Goal: Information Seeking & Learning: Understand process/instructions

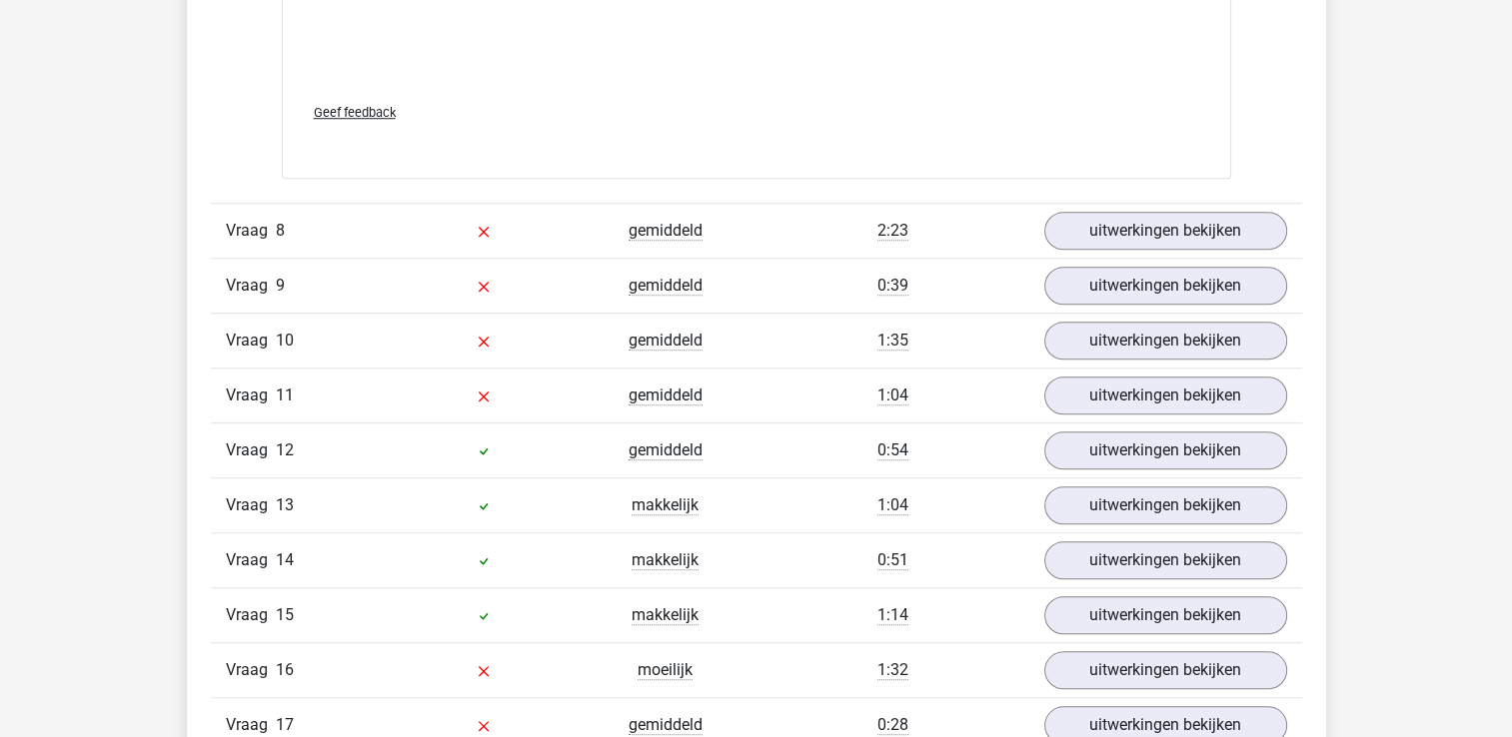
scroll to position [9250, 0]
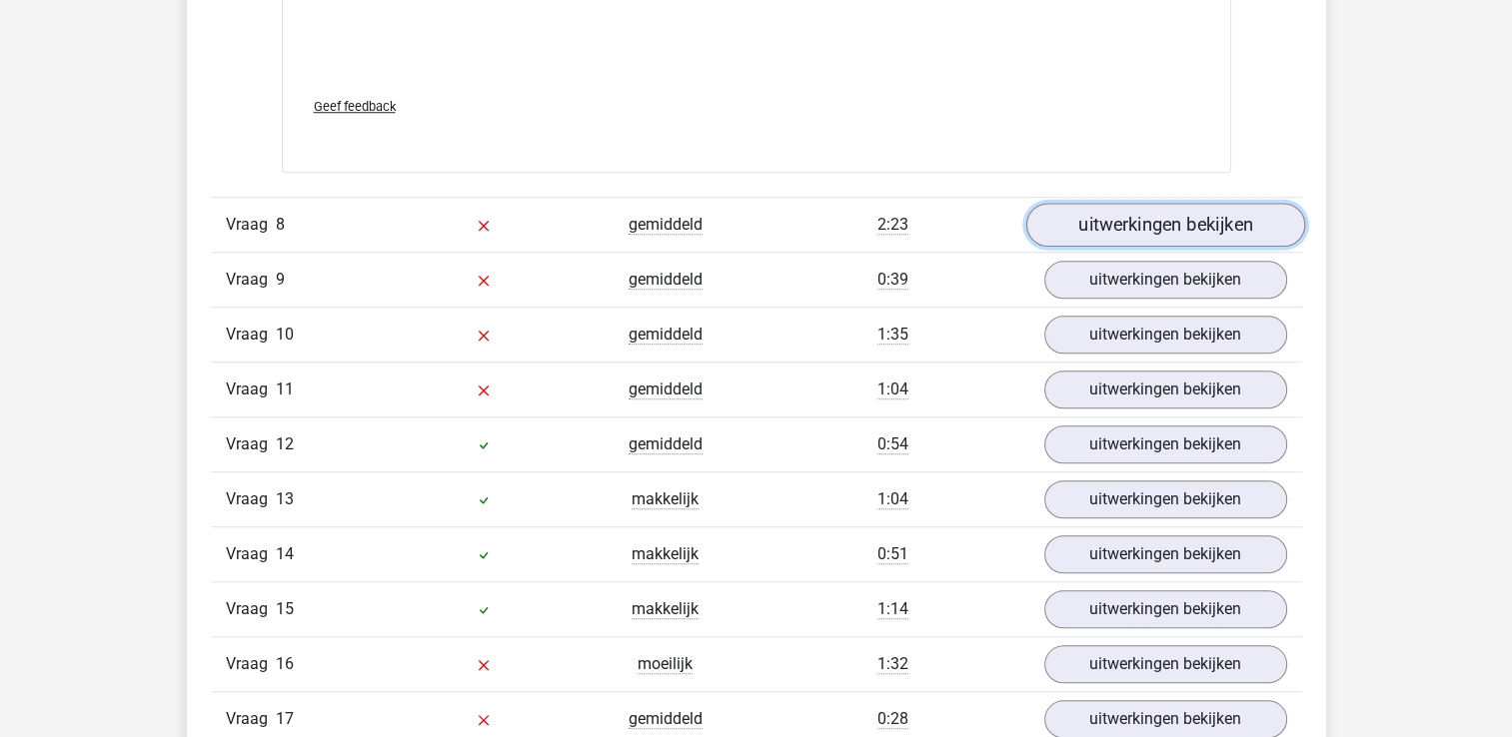
click at [1171, 212] on link "uitwerkingen bekijken" at bounding box center [1164, 225] width 279 height 44
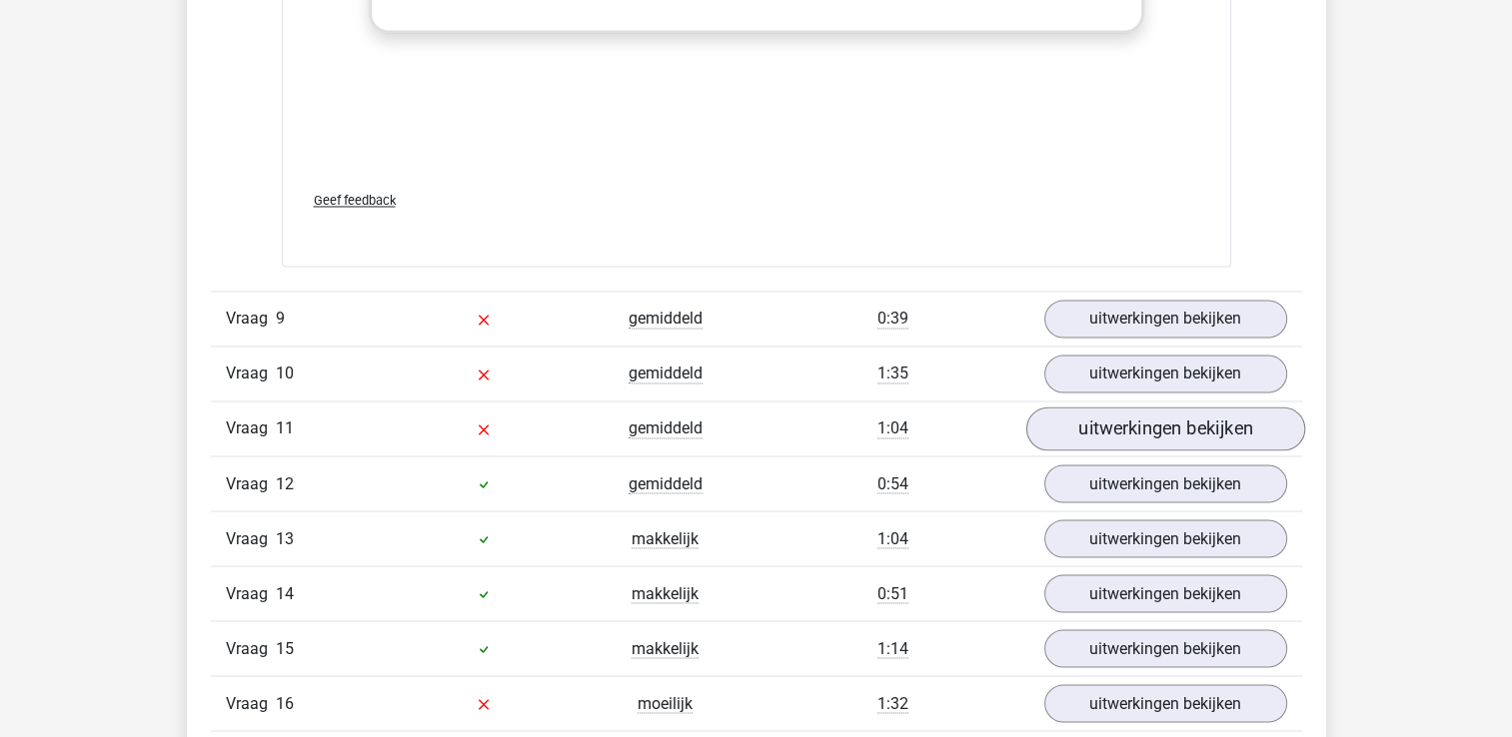
scroll to position [10883, 0]
click at [1155, 308] on link "uitwerkingen bekijken" at bounding box center [1164, 320] width 279 height 44
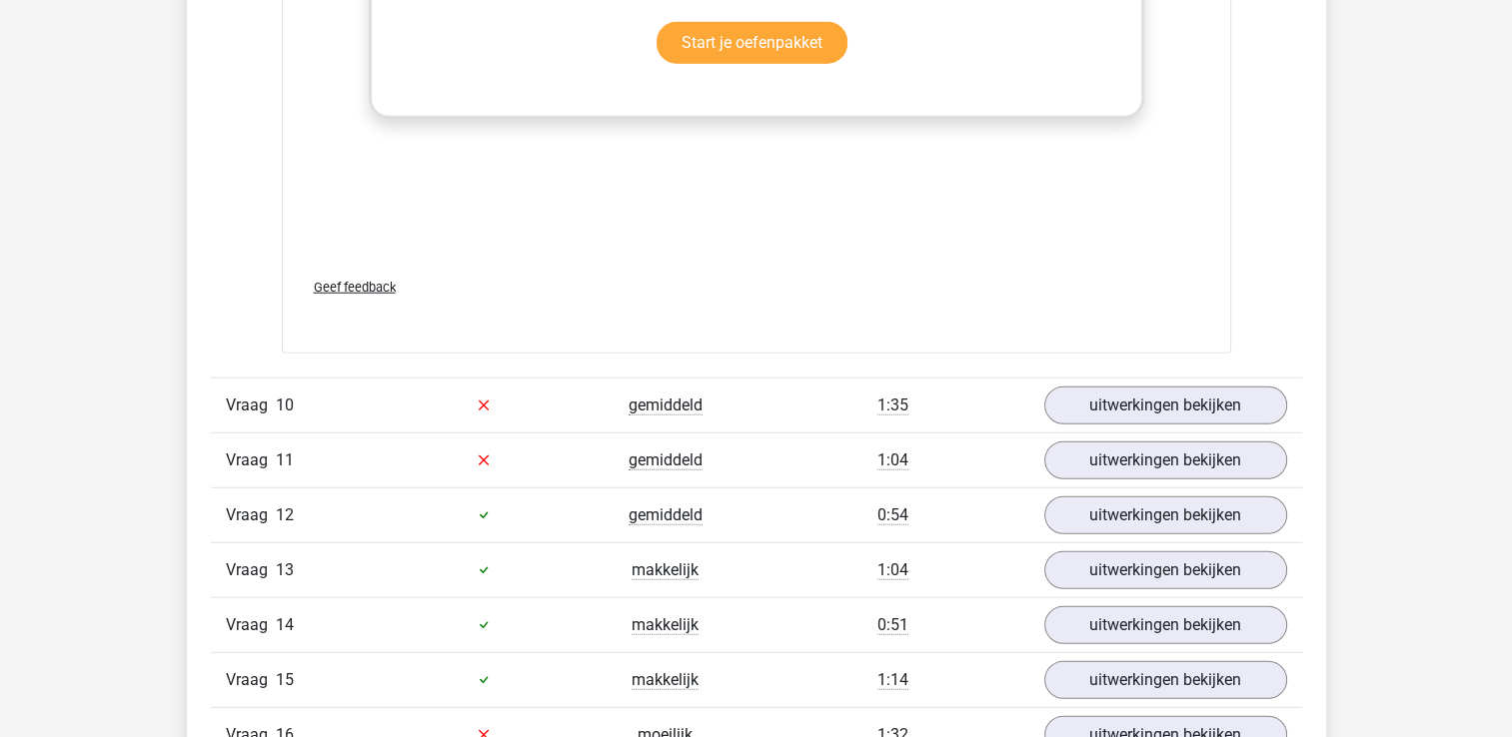
scroll to position [12695, 0]
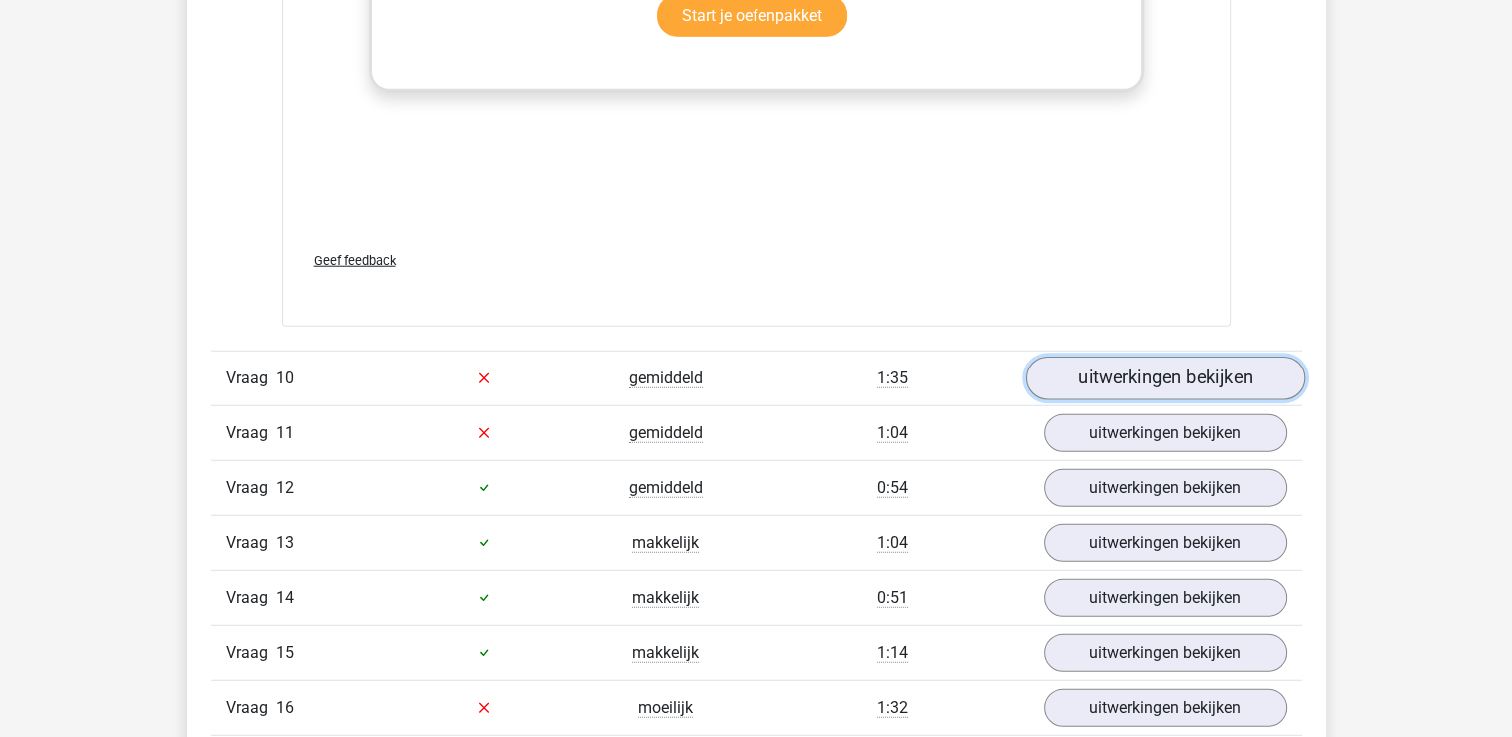
click at [1180, 374] on link "uitwerkingen bekijken" at bounding box center [1164, 379] width 279 height 44
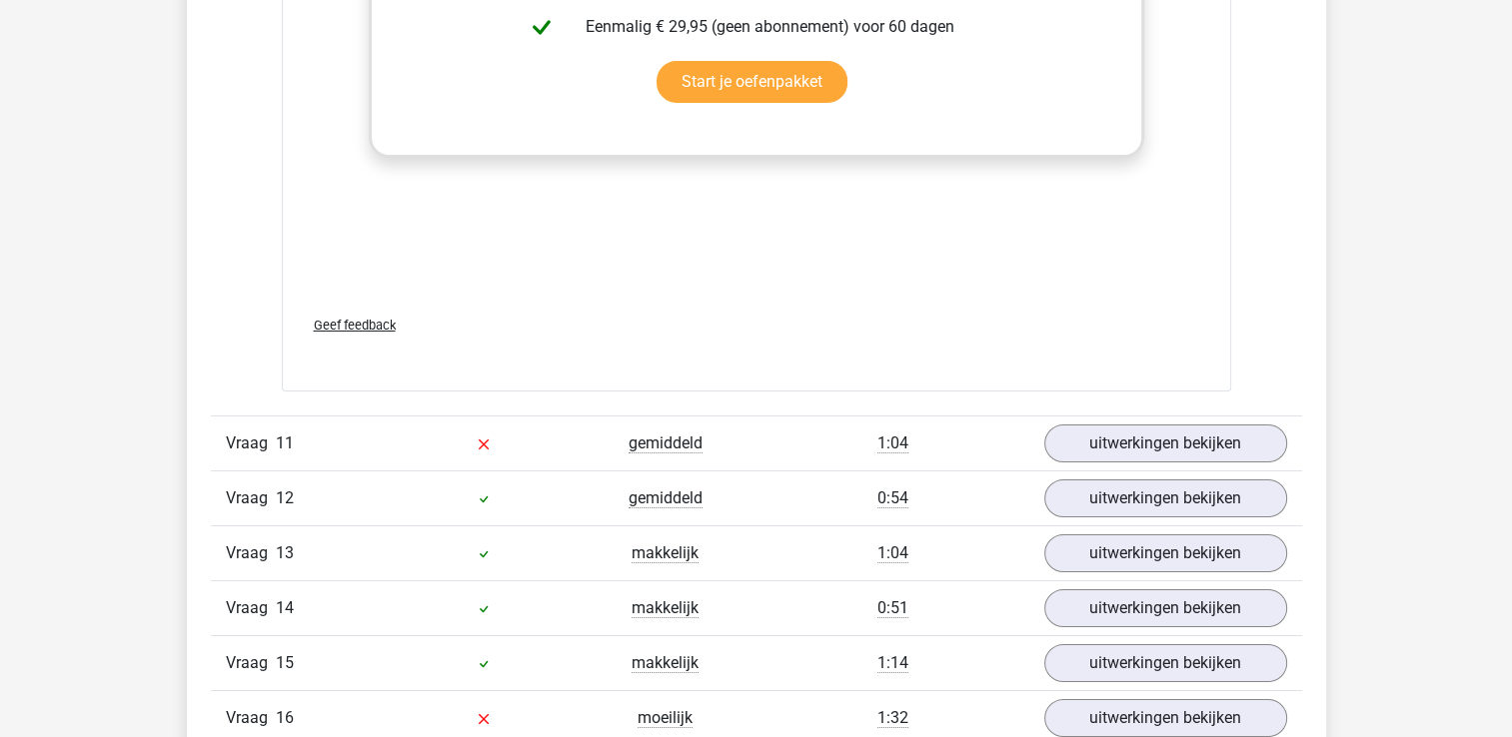
scroll to position [14526, 0]
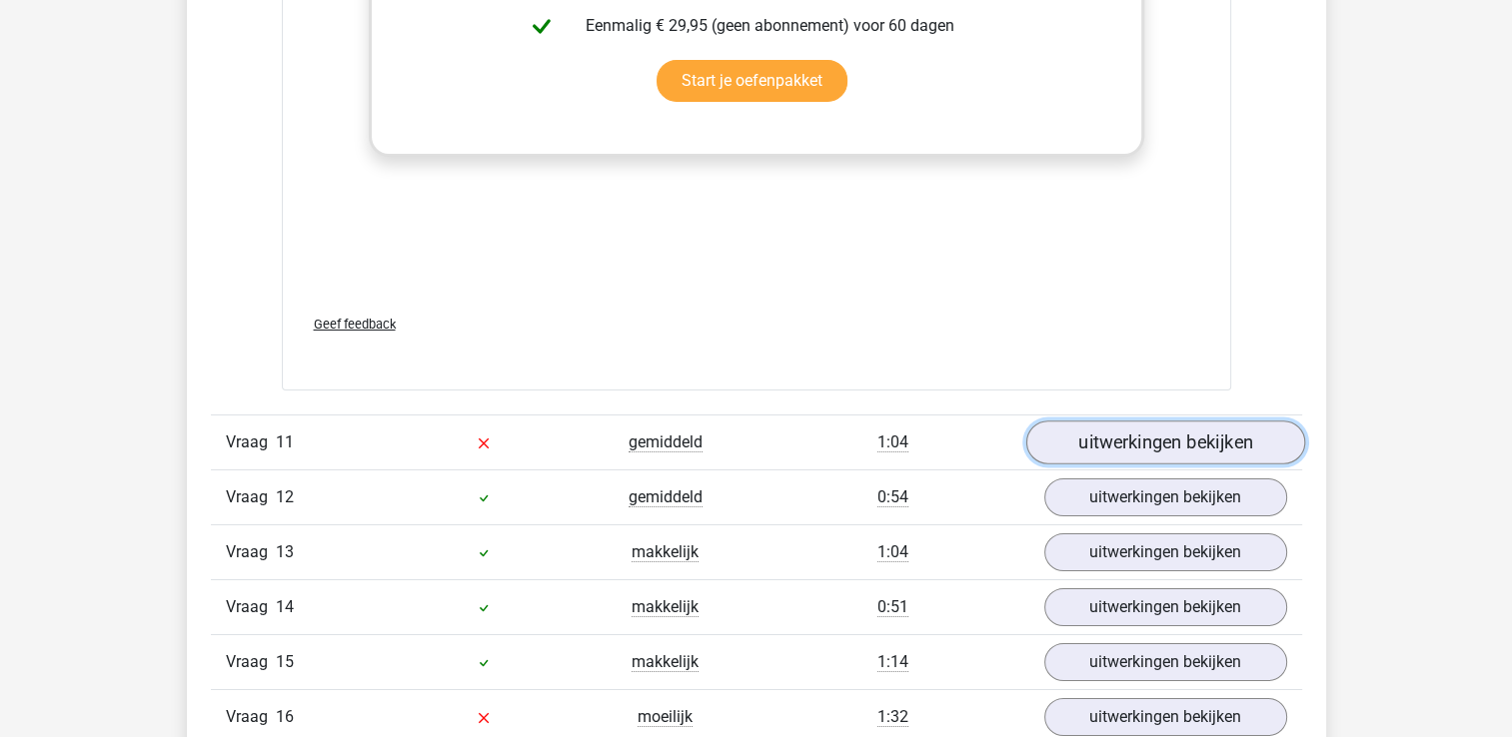
click at [1200, 433] on link "uitwerkingen bekijken" at bounding box center [1164, 443] width 279 height 44
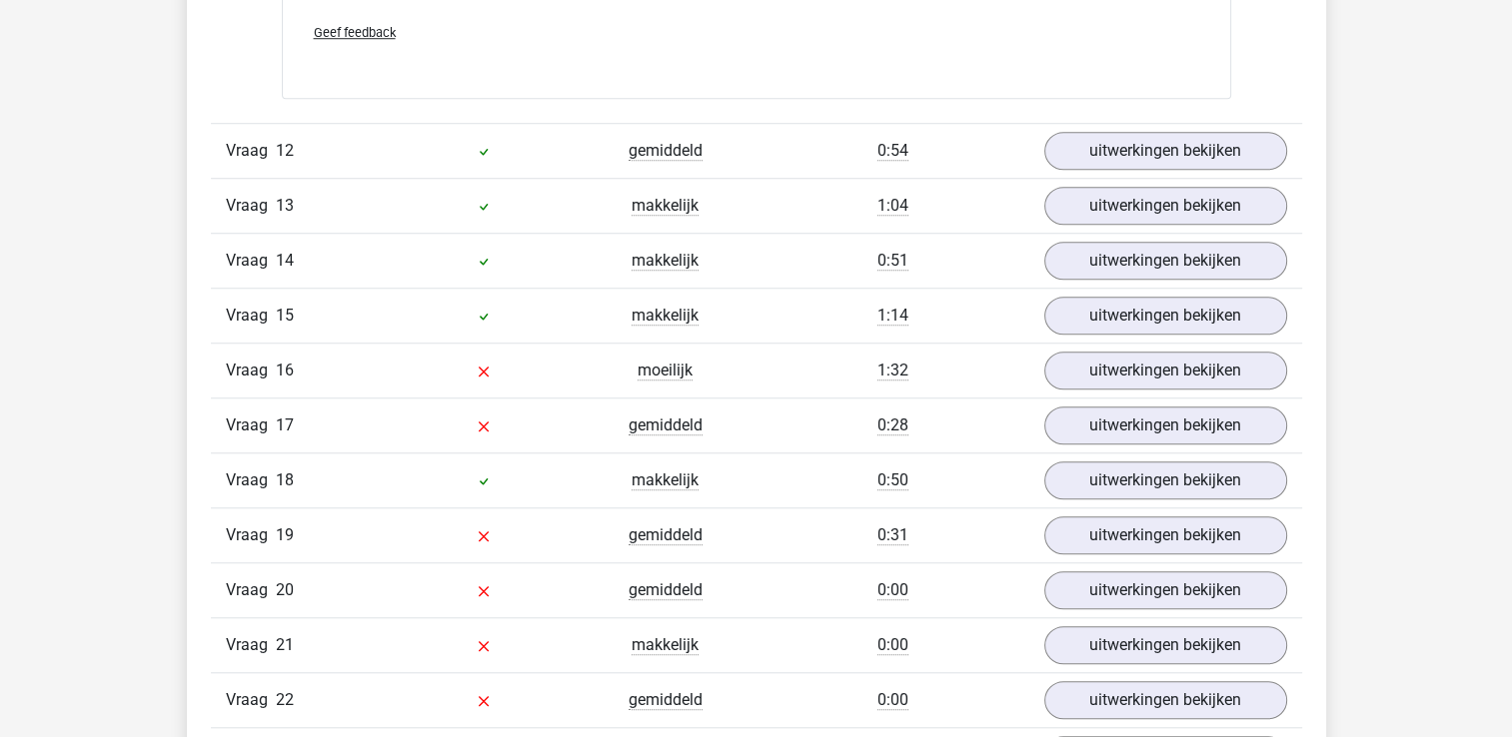
scroll to position [16691, 0]
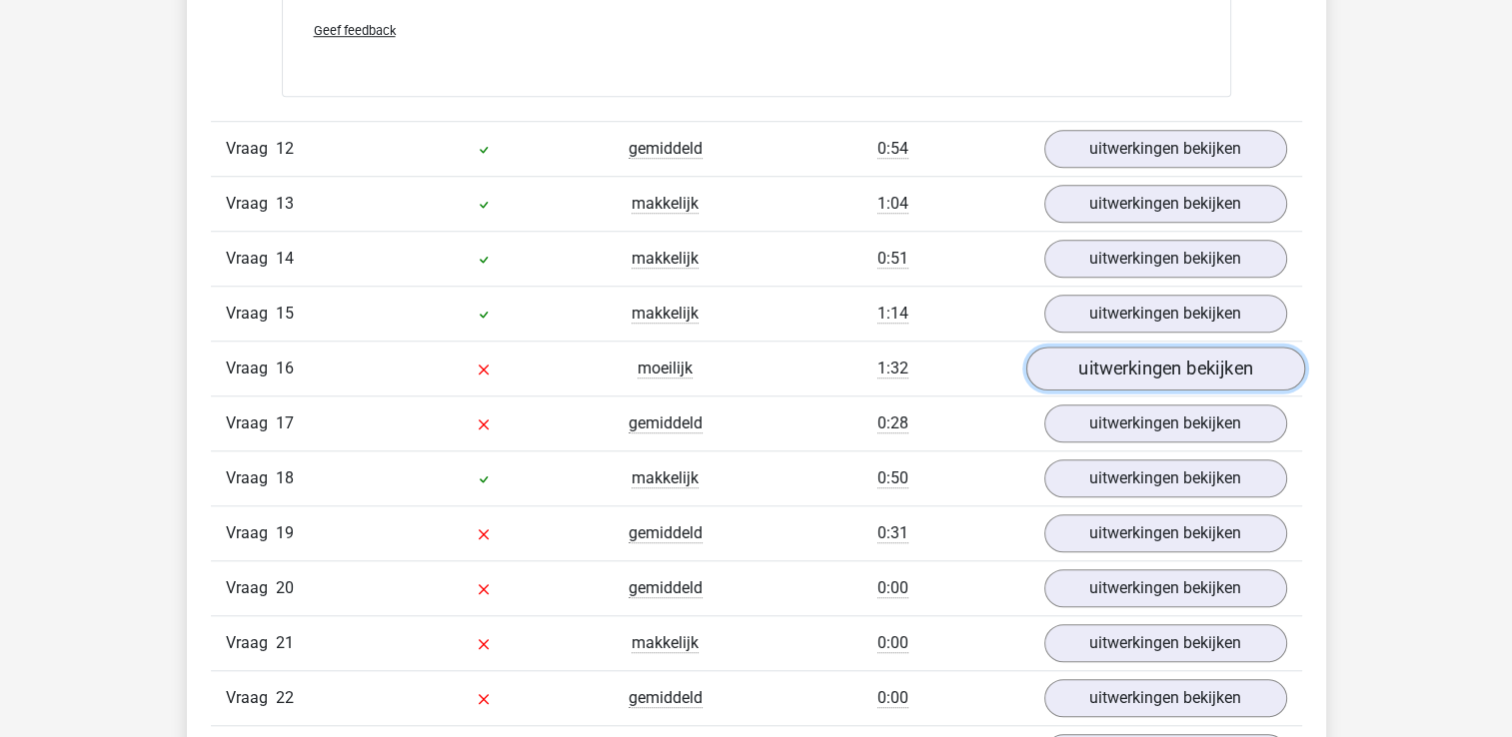
click at [1143, 347] on link "uitwerkingen bekijken" at bounding box center [1164, 369] width 279 height 44
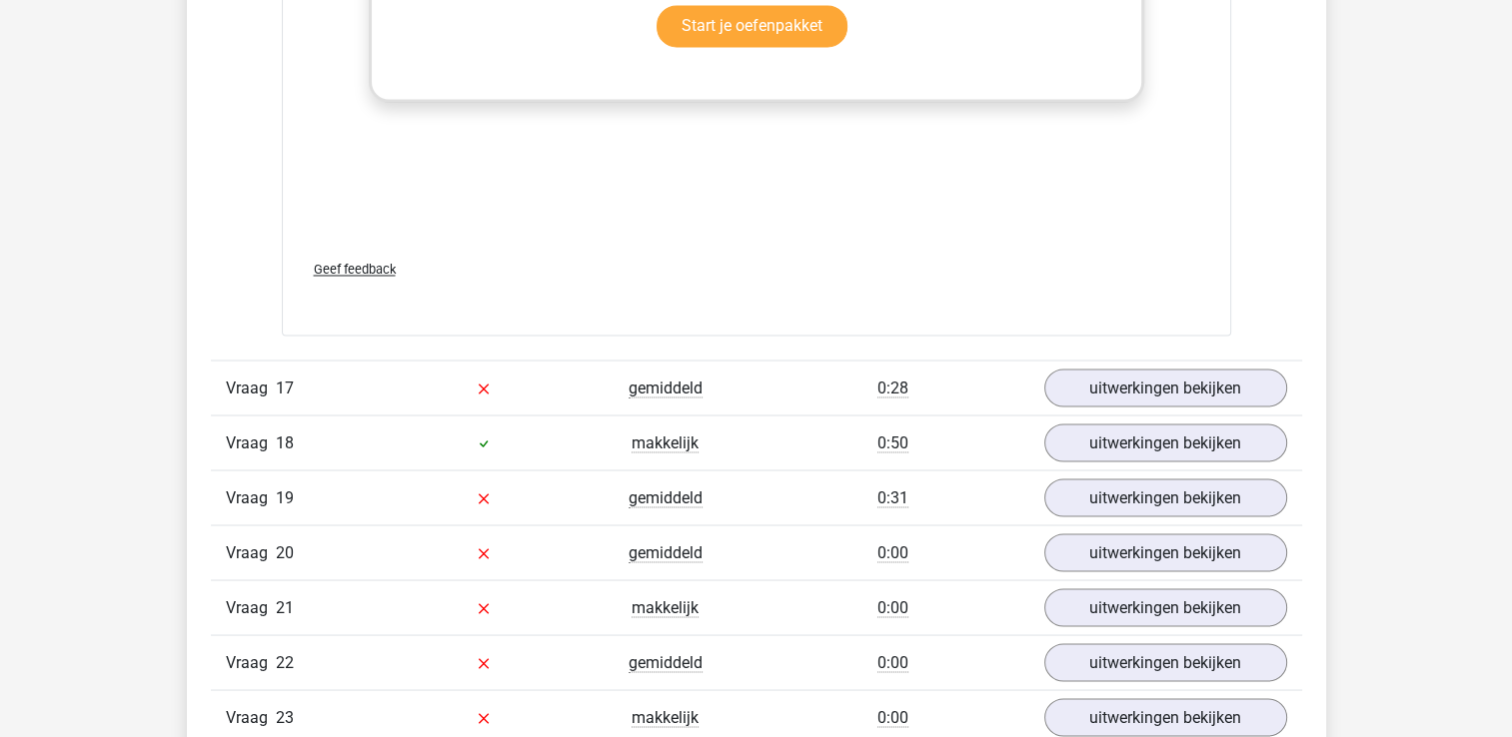
scroll to position [18568, 0]
click at [1180, 367] on link "uitwerkingen bekijken" at bounding box center [1164, 388] width 279 height 44
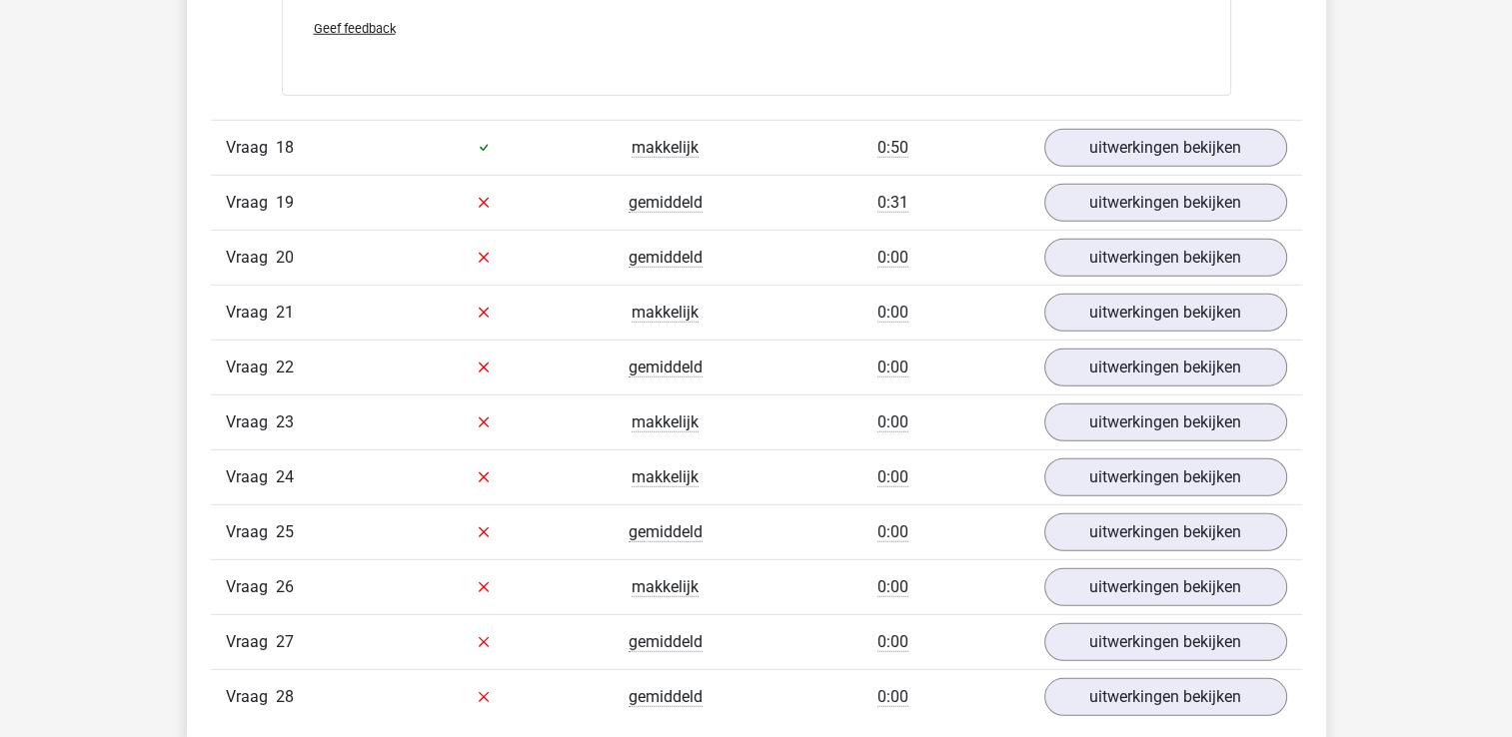
scroll to position [20688, 0]
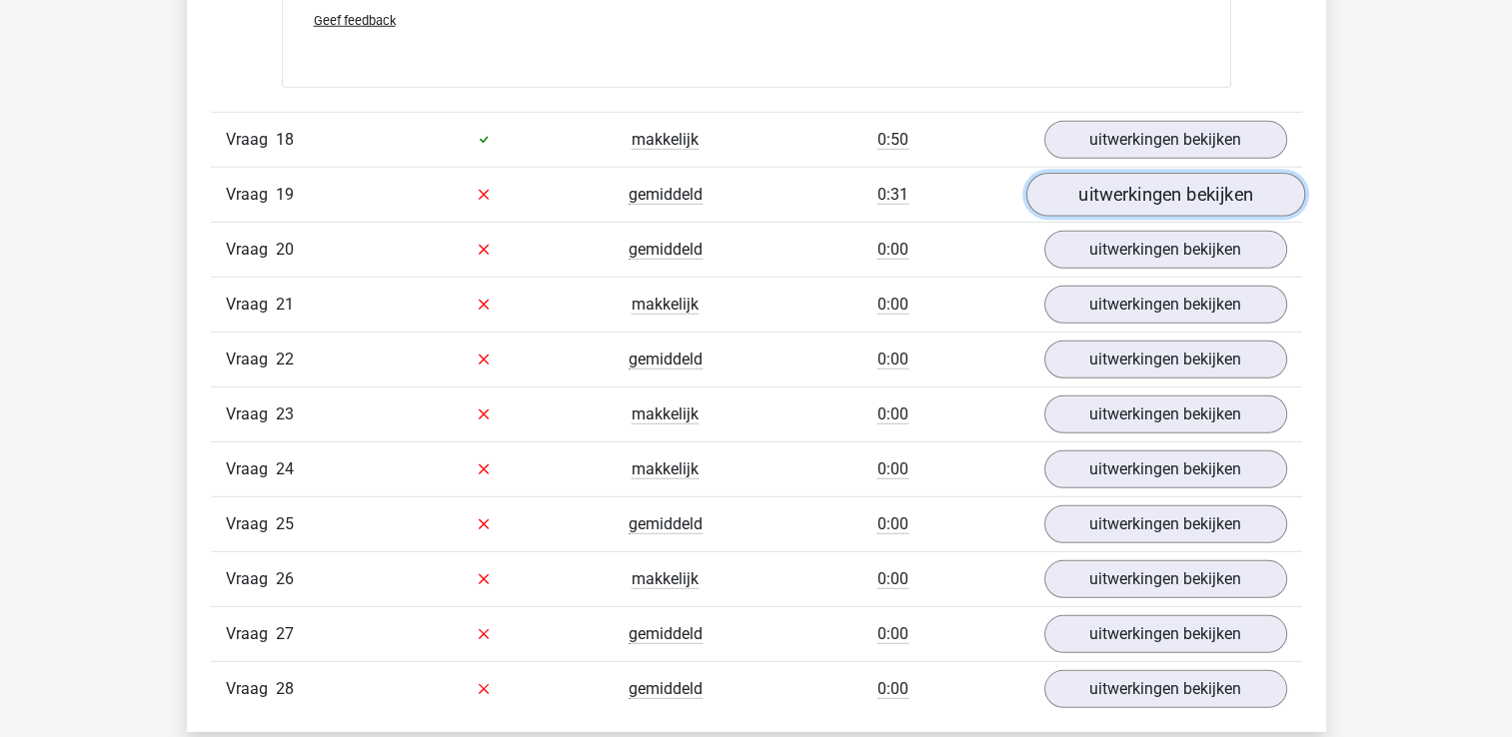
click at [1182, 177] on link "uitwerkingen bekijken" at bounding box center [1164, 195] width 279 height 44
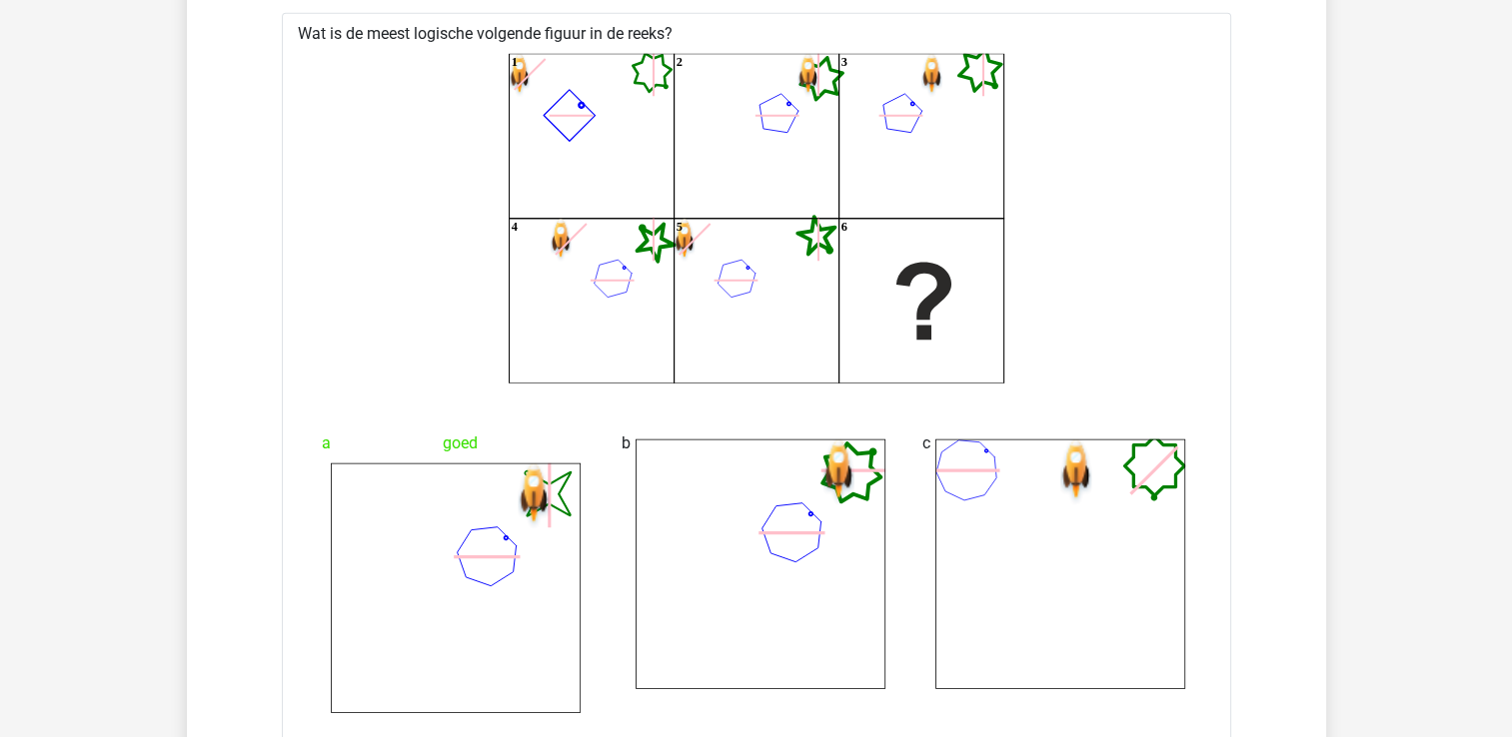
scroll to position [20922, 0]
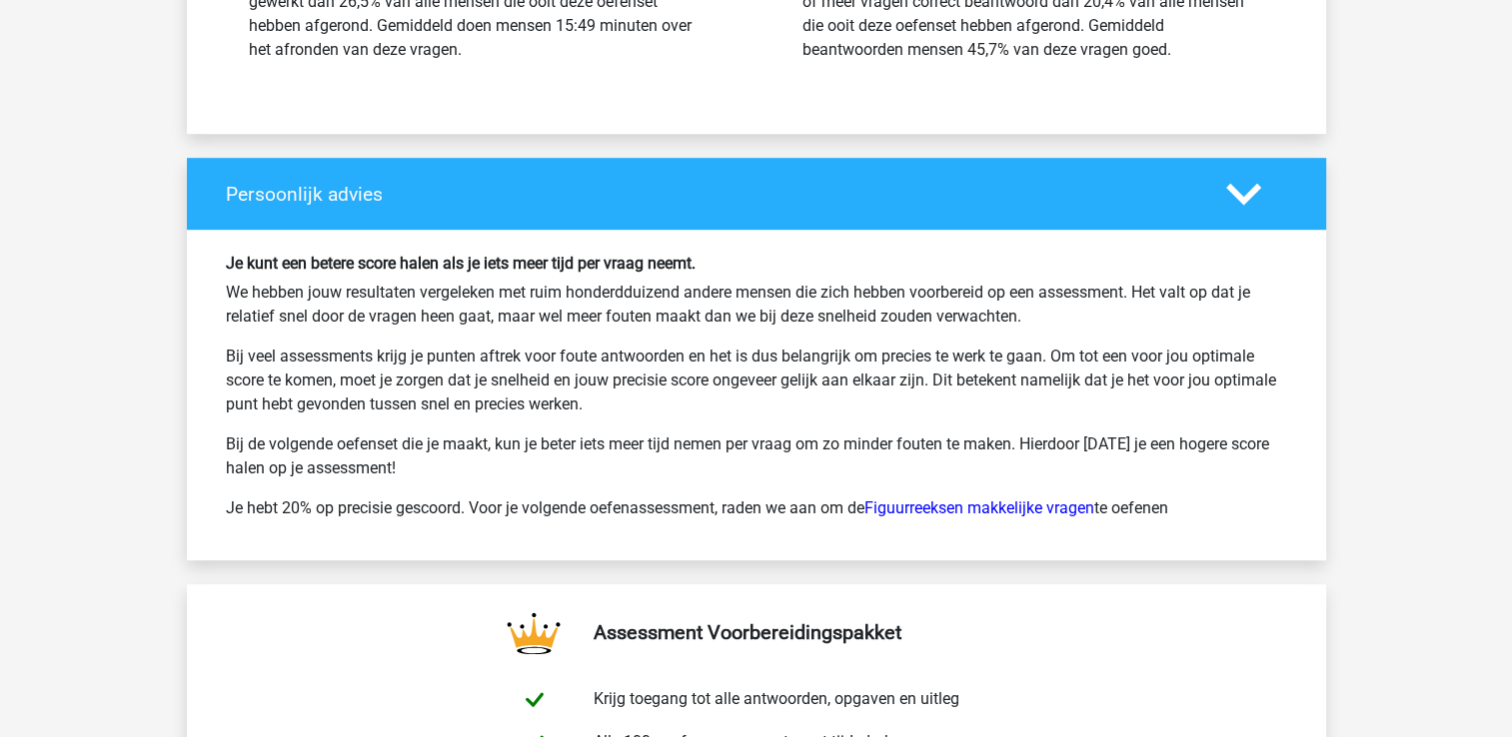
scroll to position [23799, 0]
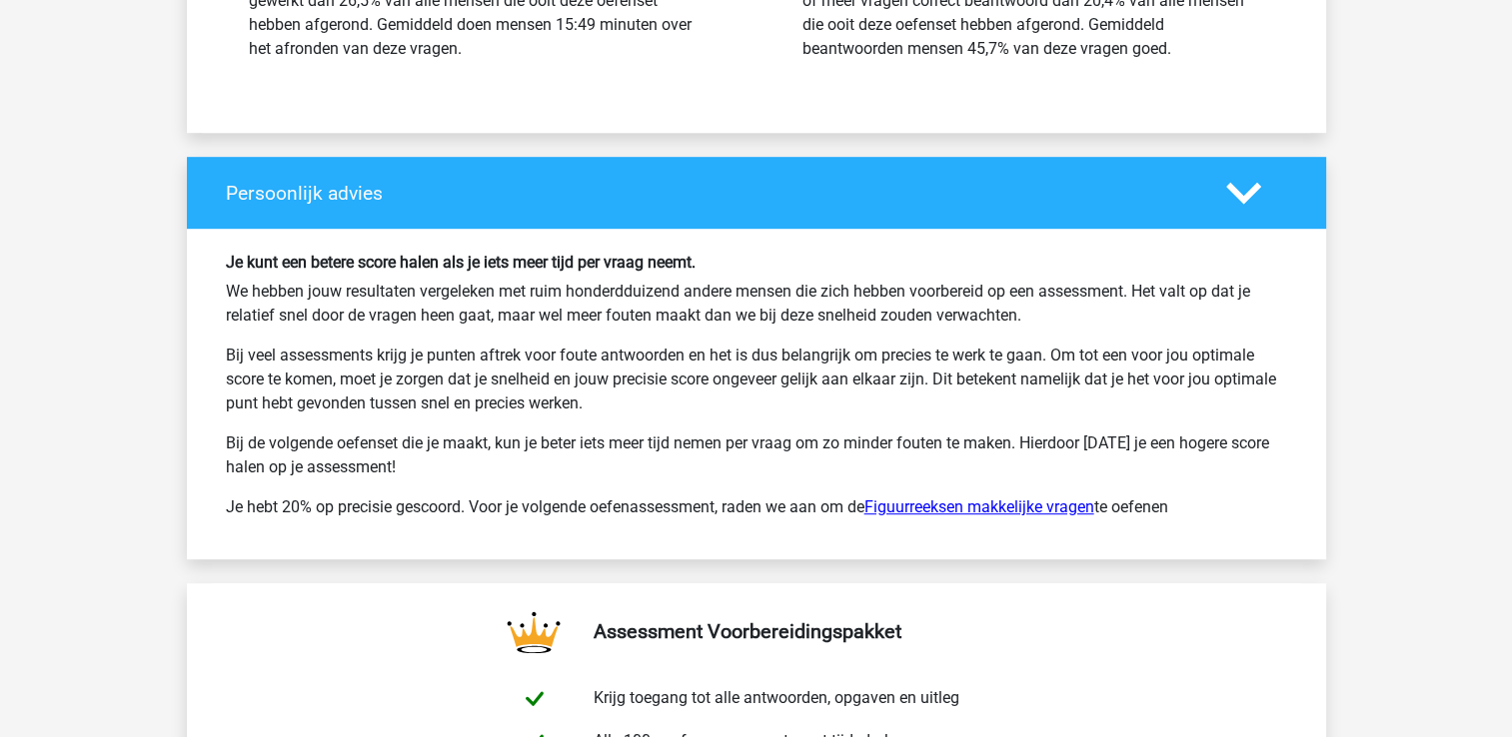
click at [949, 498] on link "Figuurreeksen makkelijke vragen" at bounding box center [979, 507] width 230 height 19
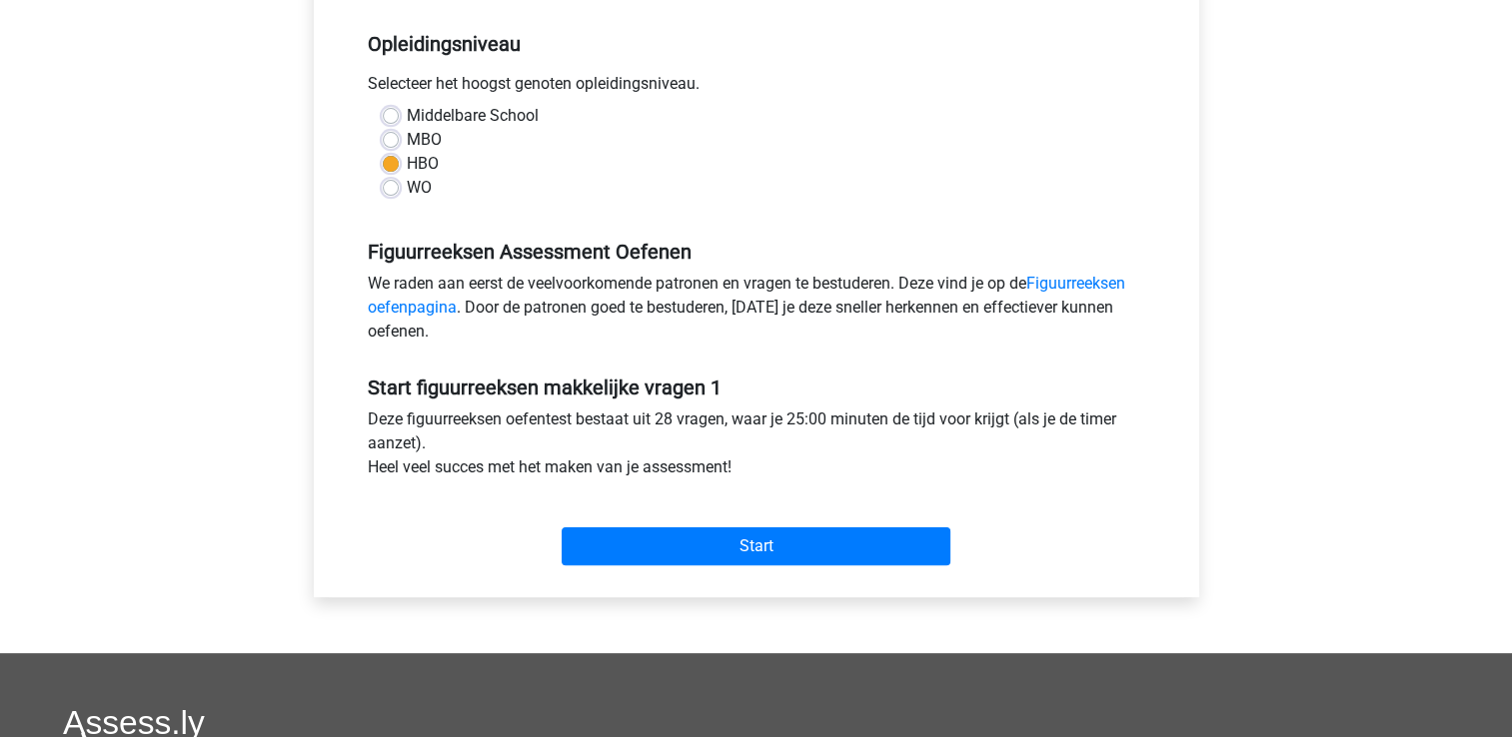
scroll to position [400, 0]
